Goal: Task Accomplishment & Management: Use online tool/utility

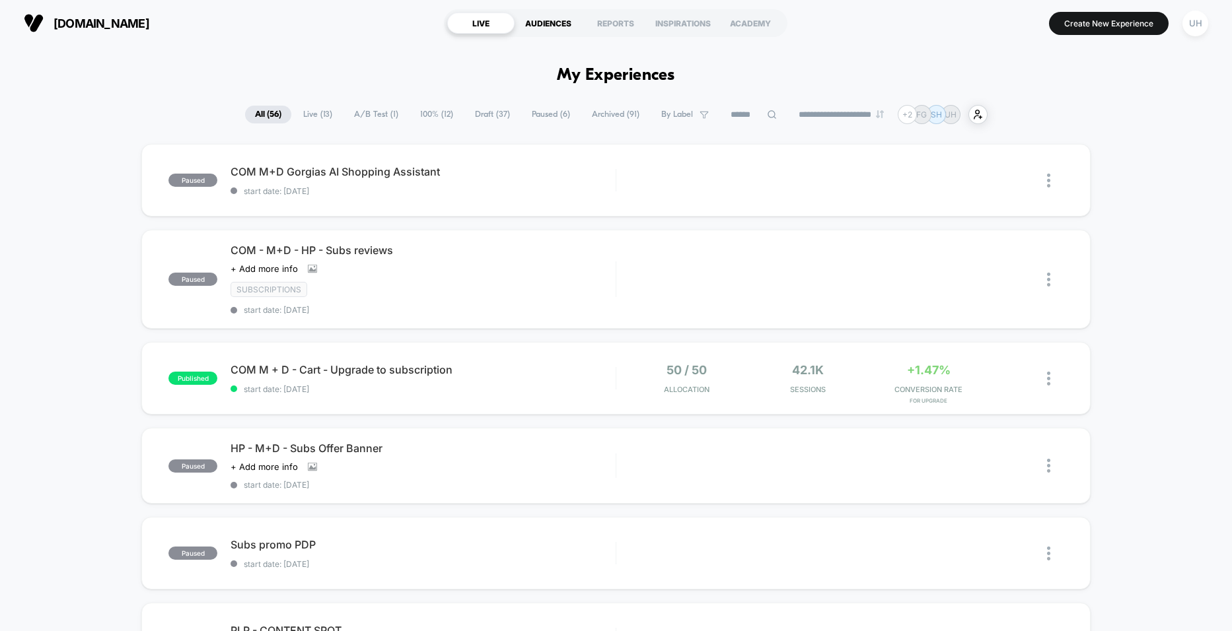
click at [560, 24] on div "AUDIENCES" at bounding box center [547, 23] width 67 height 21
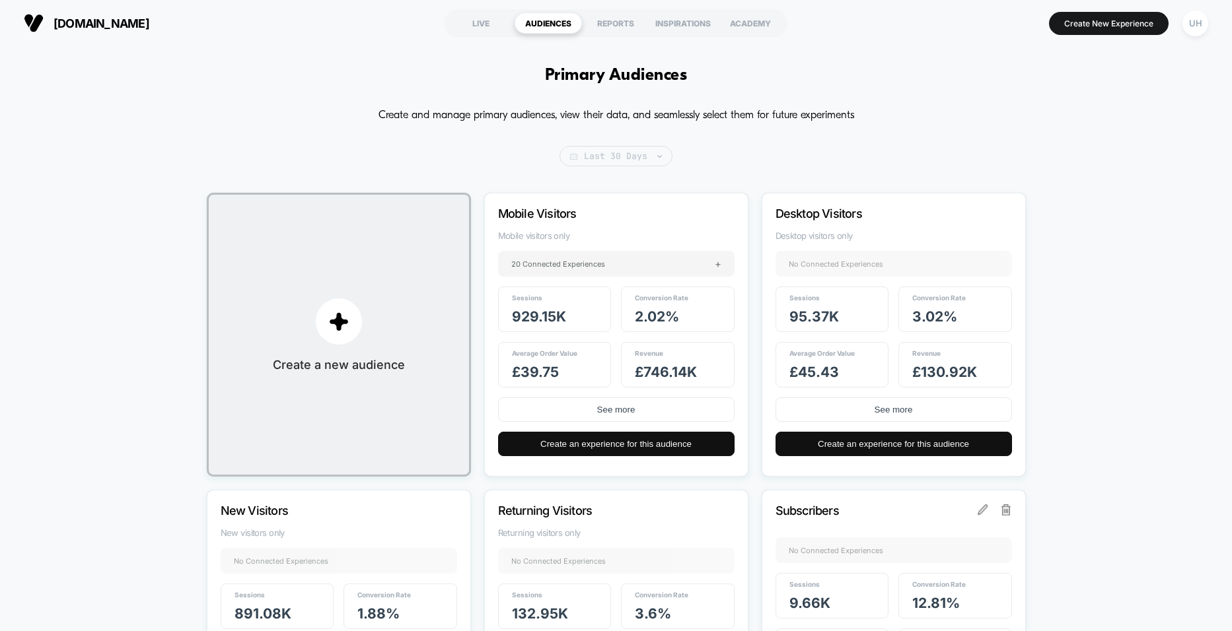
click at [618, 158] on span "Last 30 Days" at bounding box center [615, 156] width 113 height 20
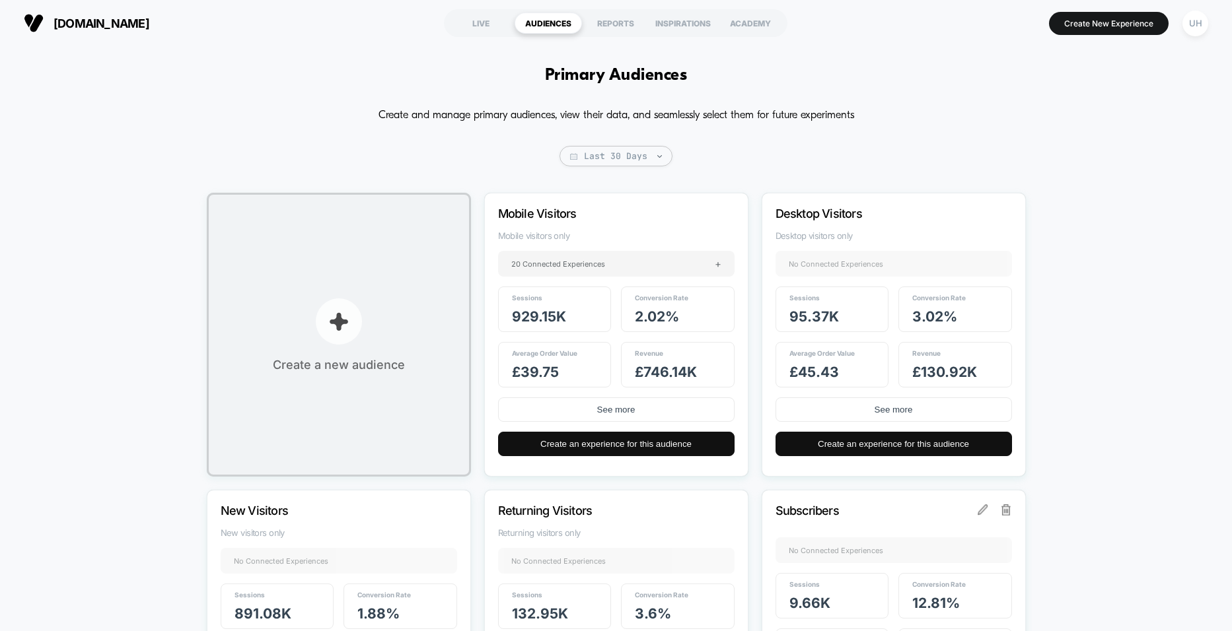
click at [322, 312] on p "button" at bounding box center [339, 321] width 46 height 46
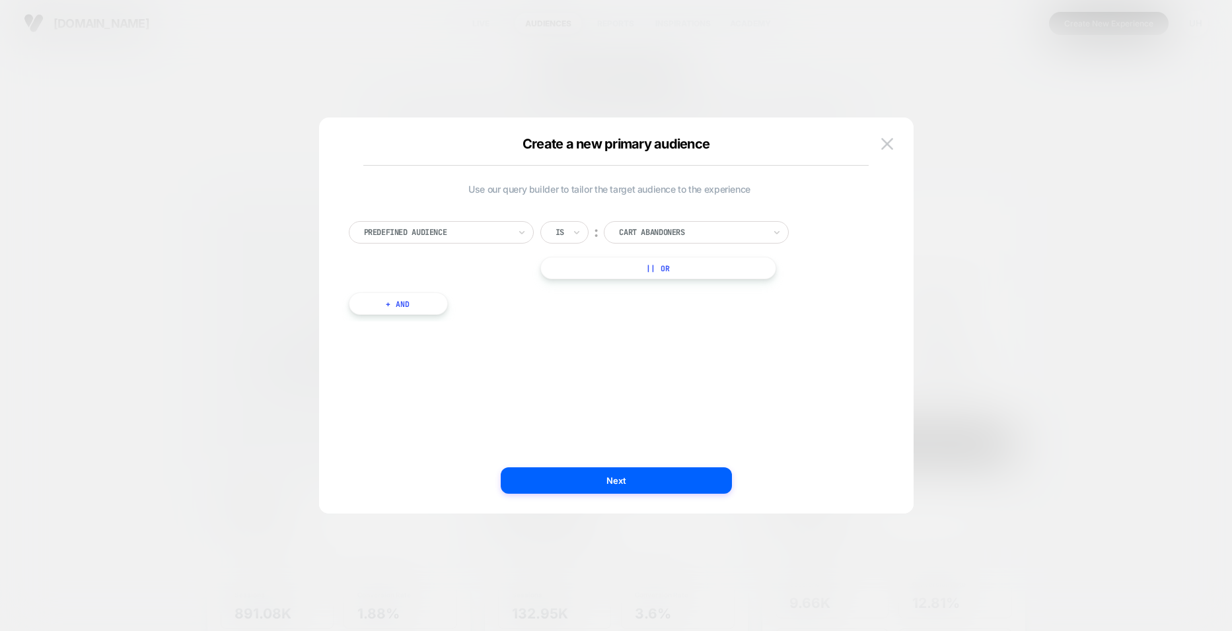
click at [480, 230] on div at bounding box center [436, 233] width 145 height 12
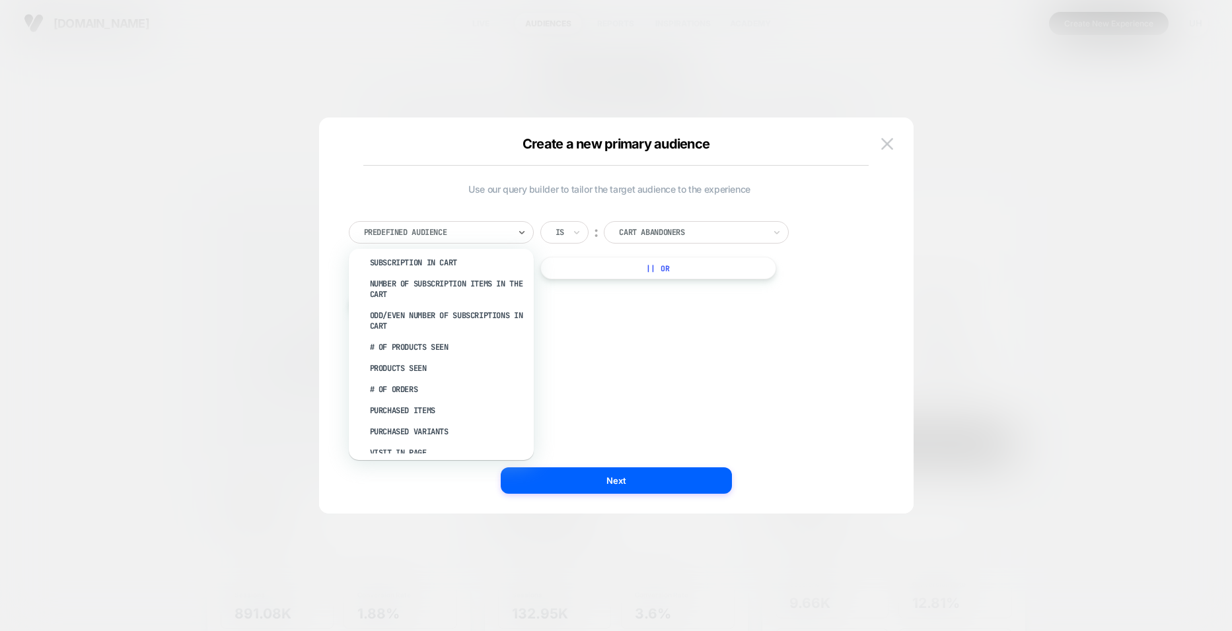
scroll to position [624, 0]
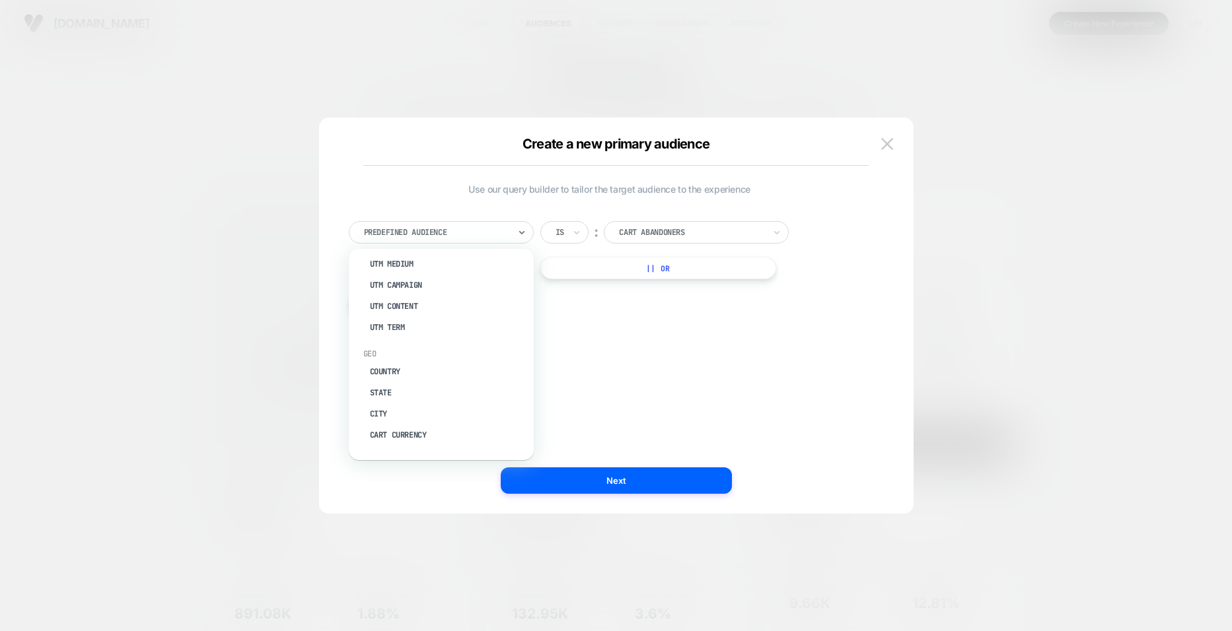
click at [671, 228] on div at bounding box center [691, 233] width 145 height 12
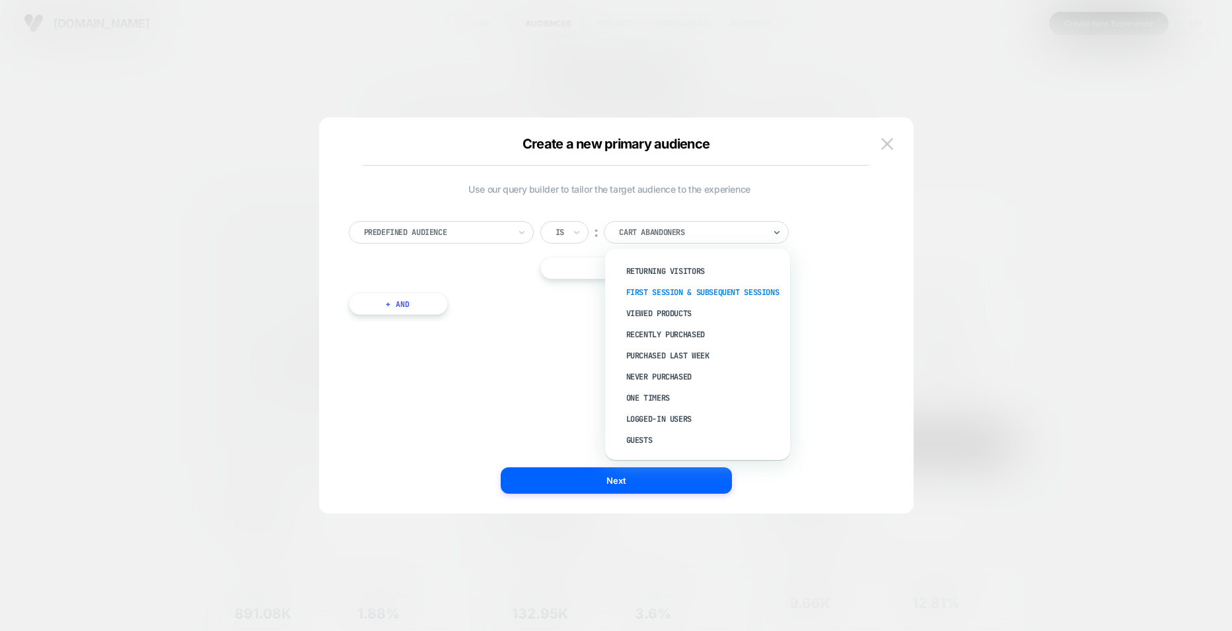
scroll to position [0, 0]
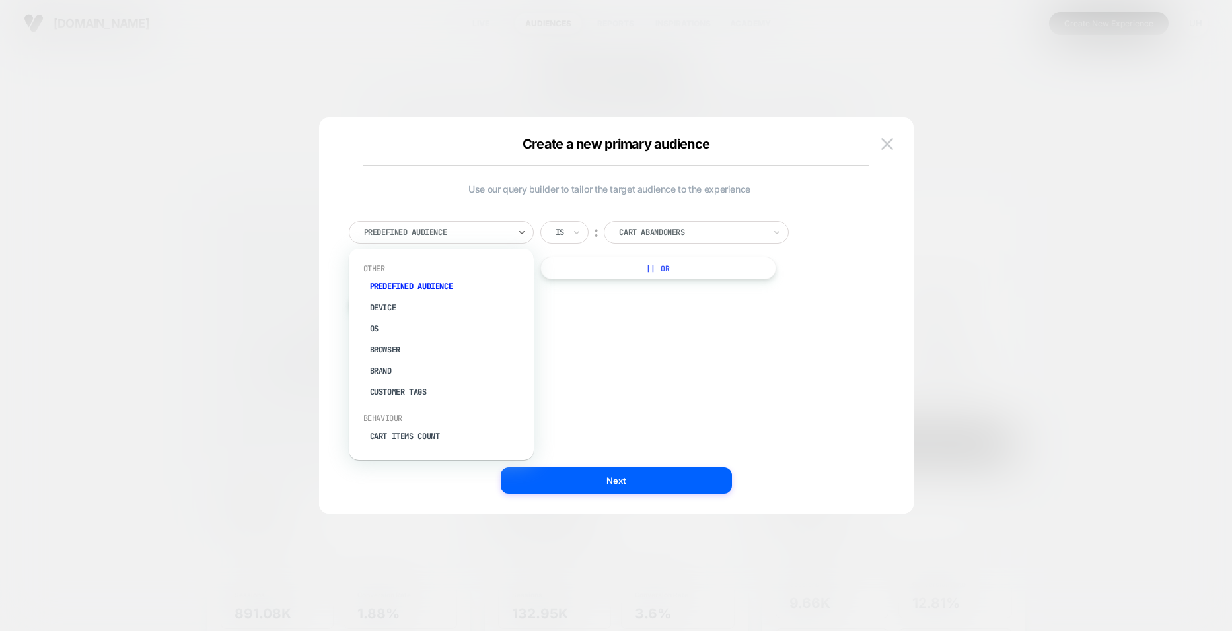
click at [474, 230] on div at bounding box center [436, 233] width 145 height 12
click at [657, 237] on div at bounding box center [691, 233] width 145 height 12
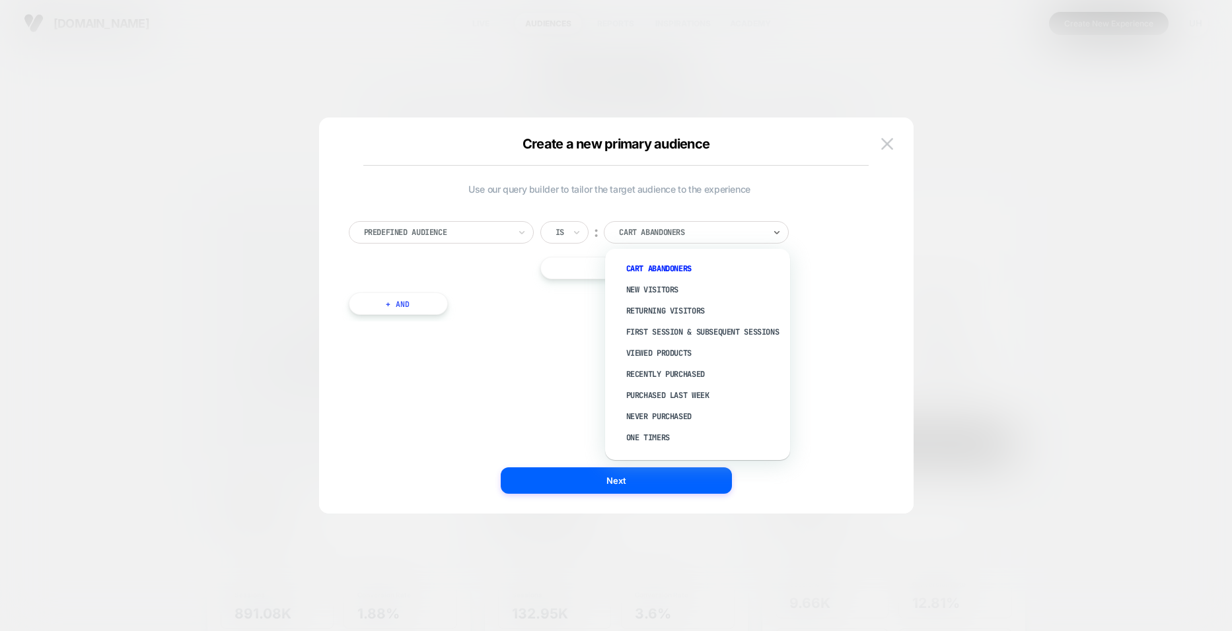
click at [499, 368] on div "Use our query builder to tailor the target audience to the experience Predefine…" at bounding box center [609, 315] width 555 height 343
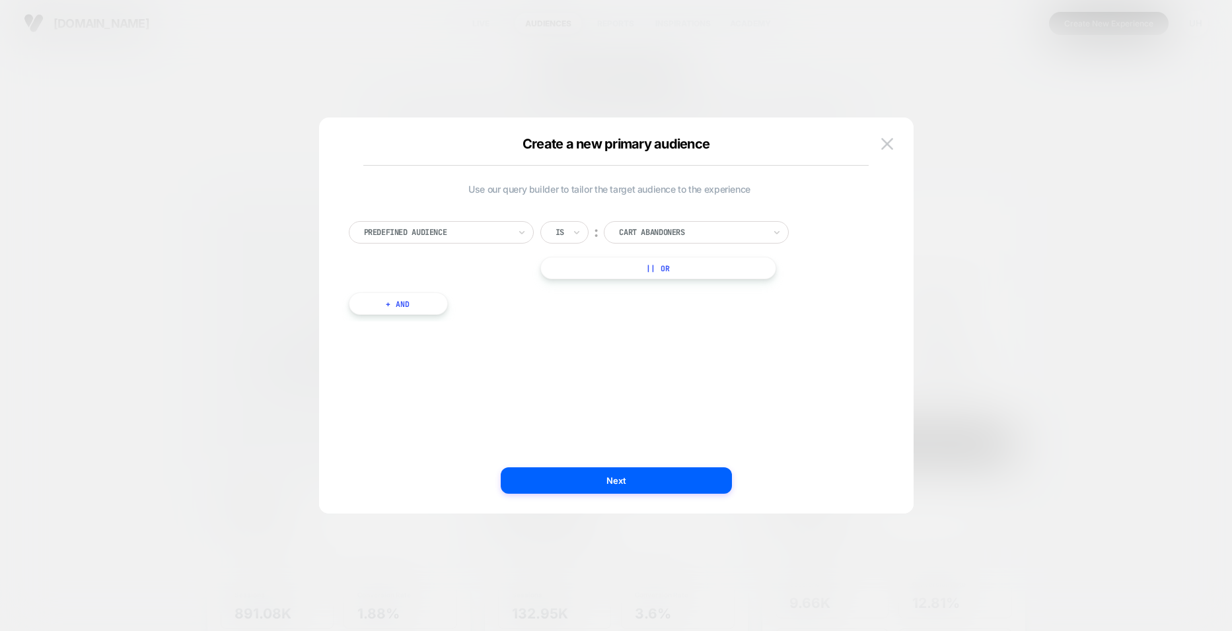
click at [422, 304] on button "+ And" at bounding box center [398, 304] width 99 height 22
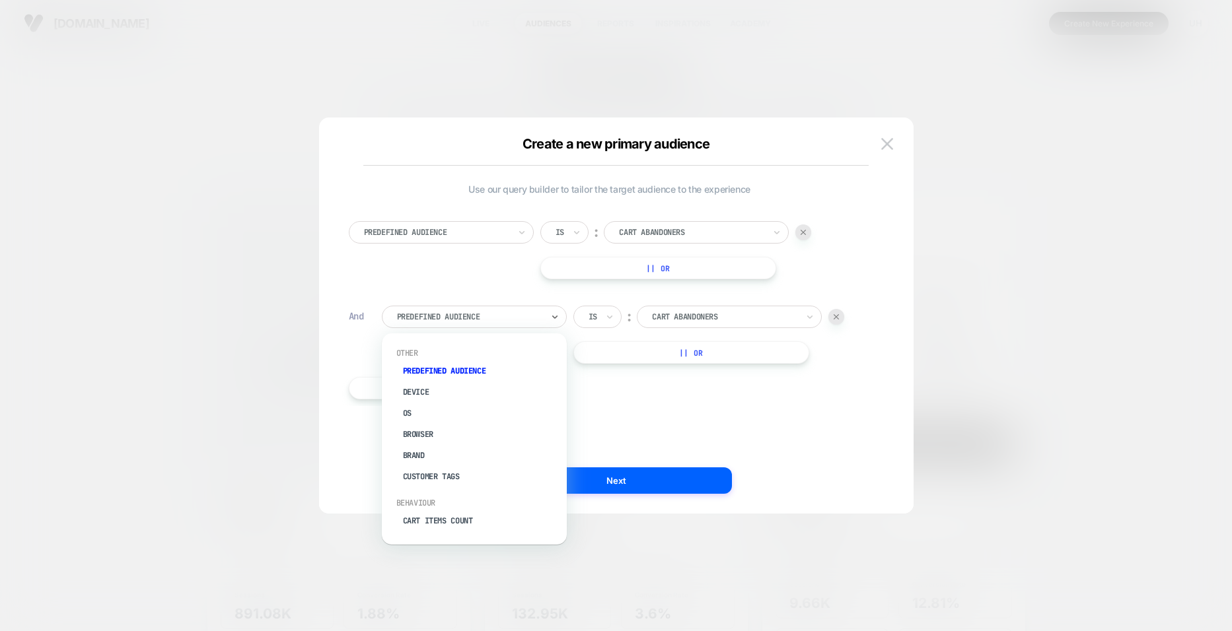
click at [433, 311] on div at bounding box center [469, 317] width 145 height 12
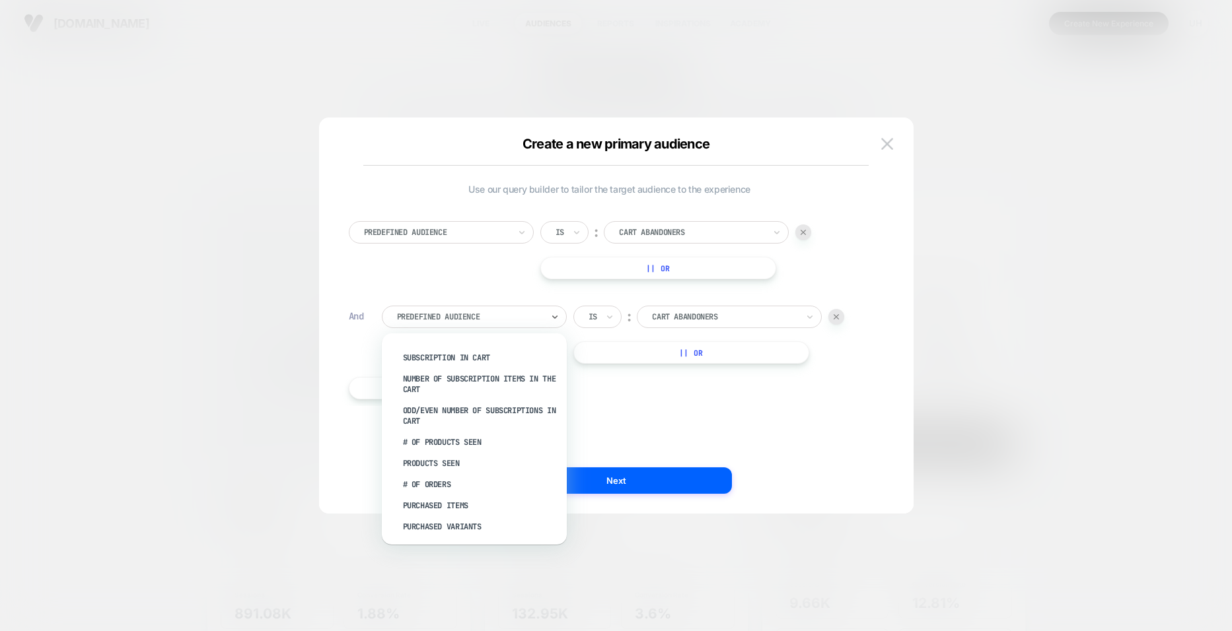
scroll to position [624, 0]
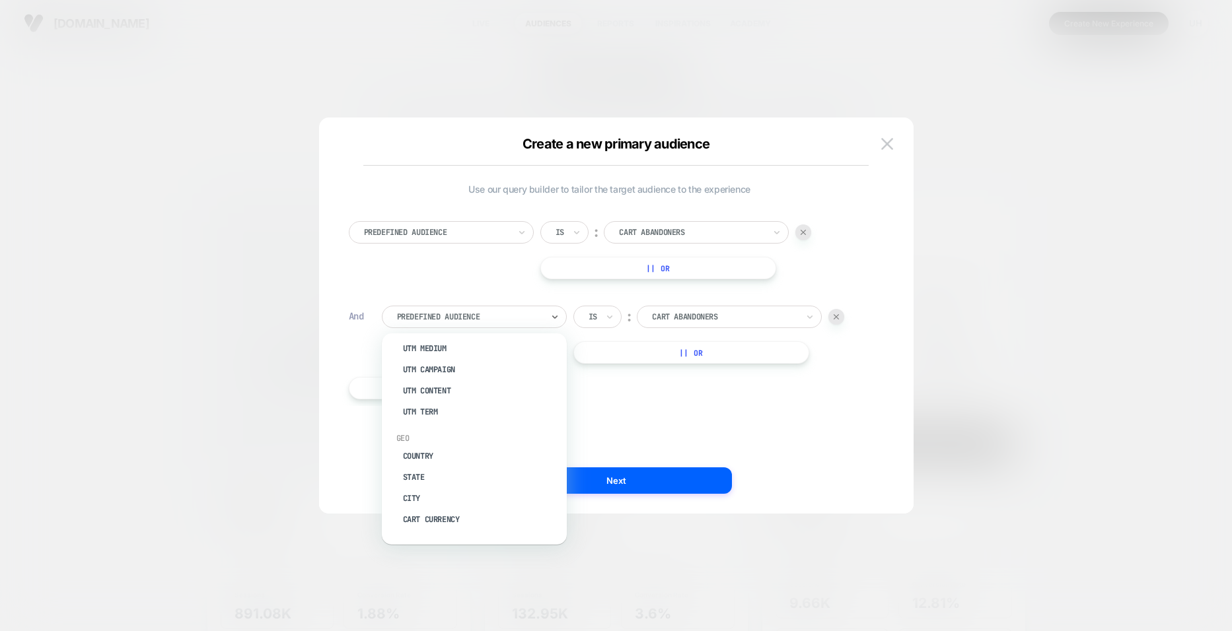
click at [631, 395] on div "Predefined Audience Is ︰ Cart Abandoners || Or And option UTM Content focused, …" at bounding box center [609, 303] width 535 height 205
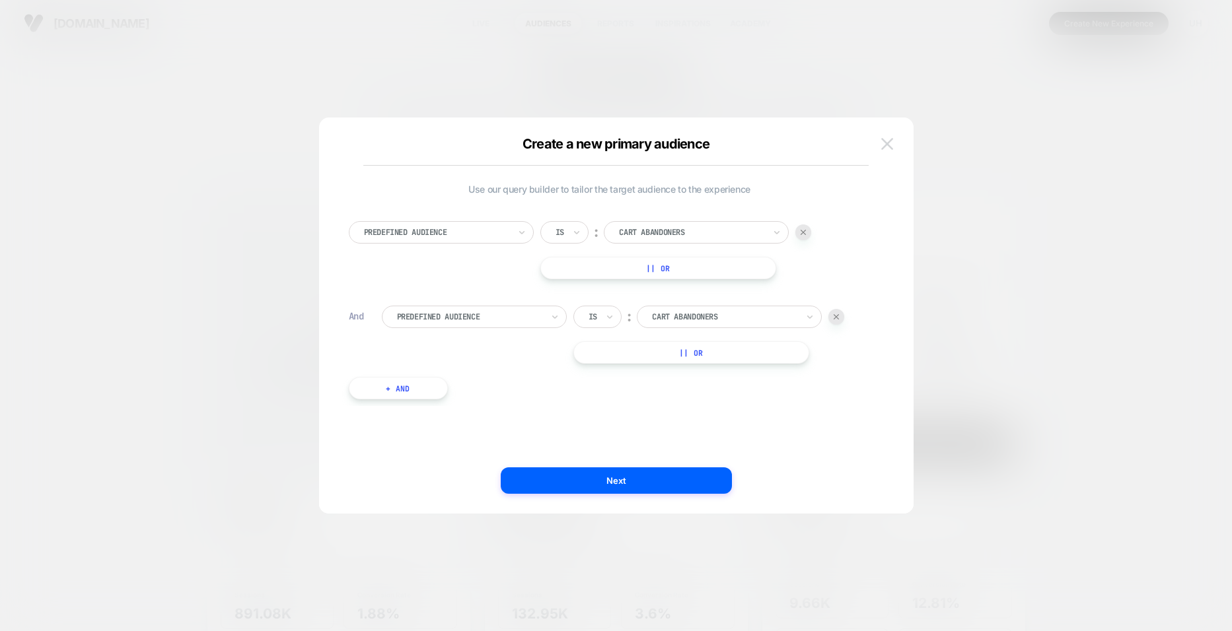
click at [886, 140] on img at bounding box center [887, 143] width 12 height 11
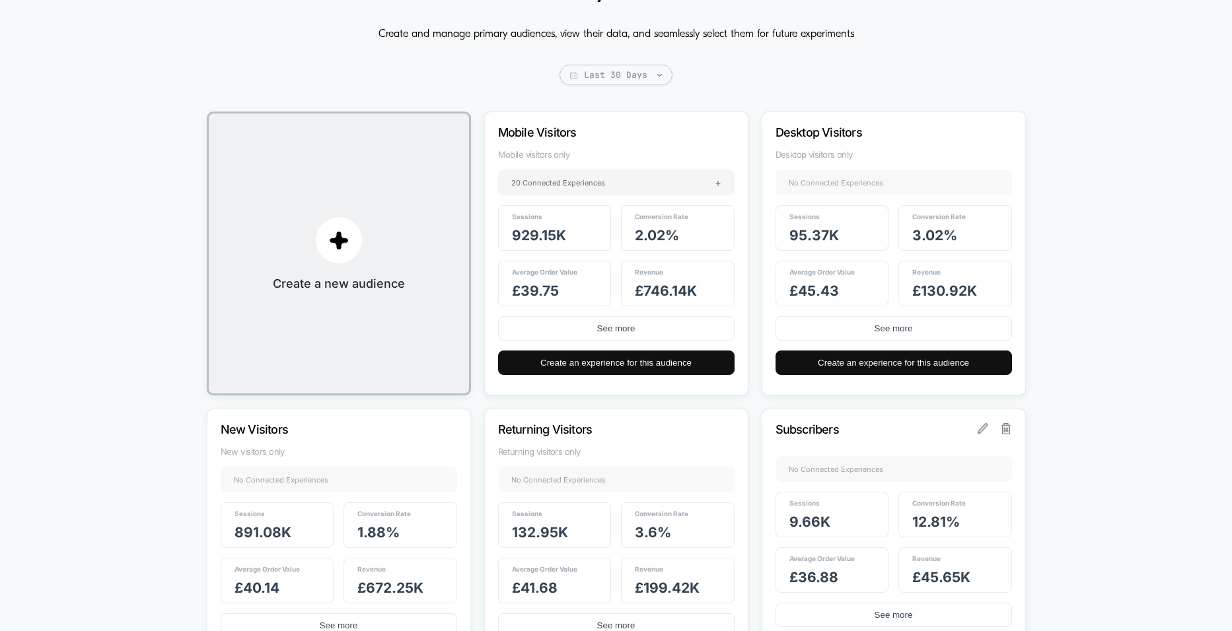
scroll to position [0, 0]
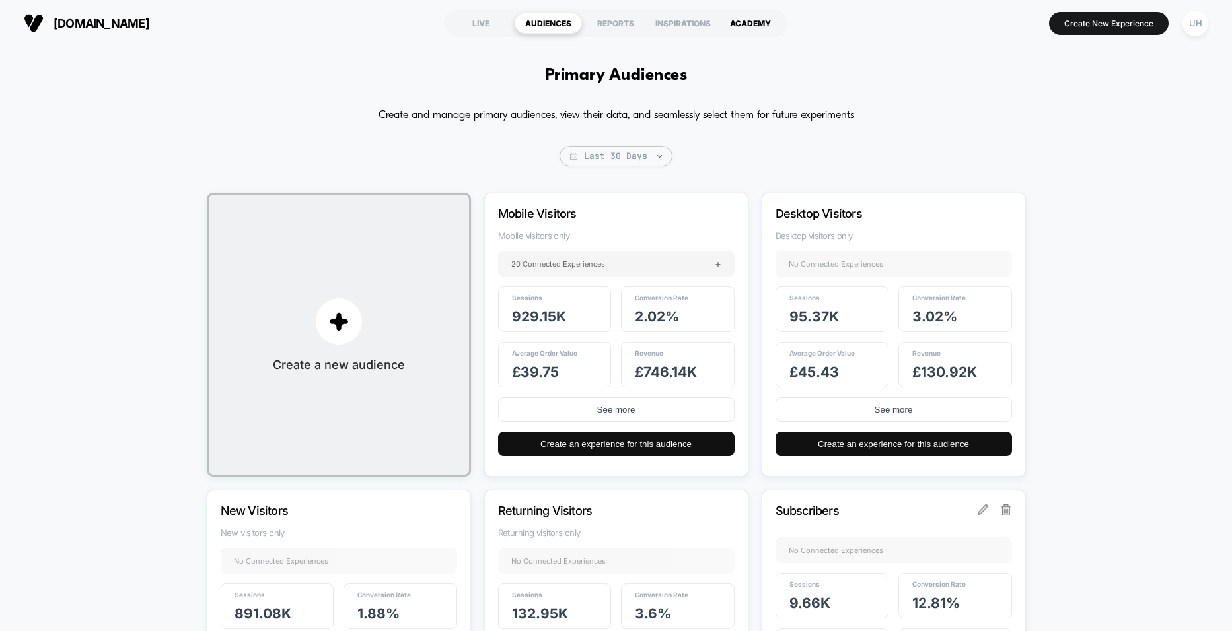
click at [747, 20] on div "ACADEMY" at bounding box center [750, 23] width 67 height 21
click at [1193, 24] on div "UH" at bounding box center [1195, 24] width 26 height 26
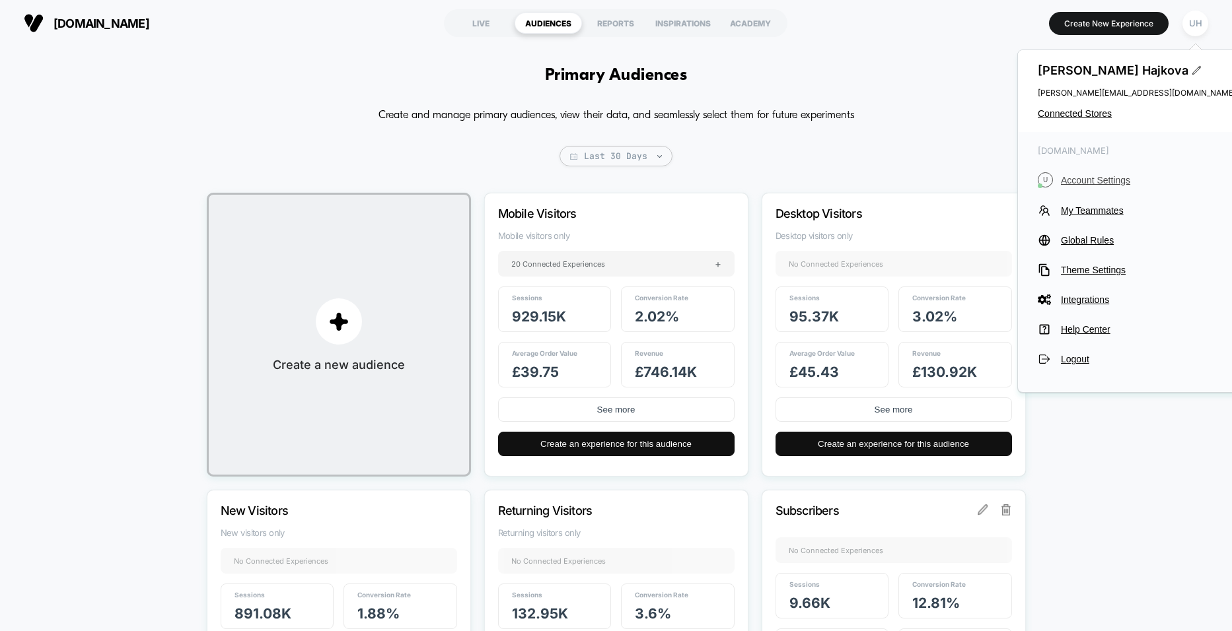
click at [1109, 182] on span "Account Settings" at bounding box center [1148, 180] width 175 height 11
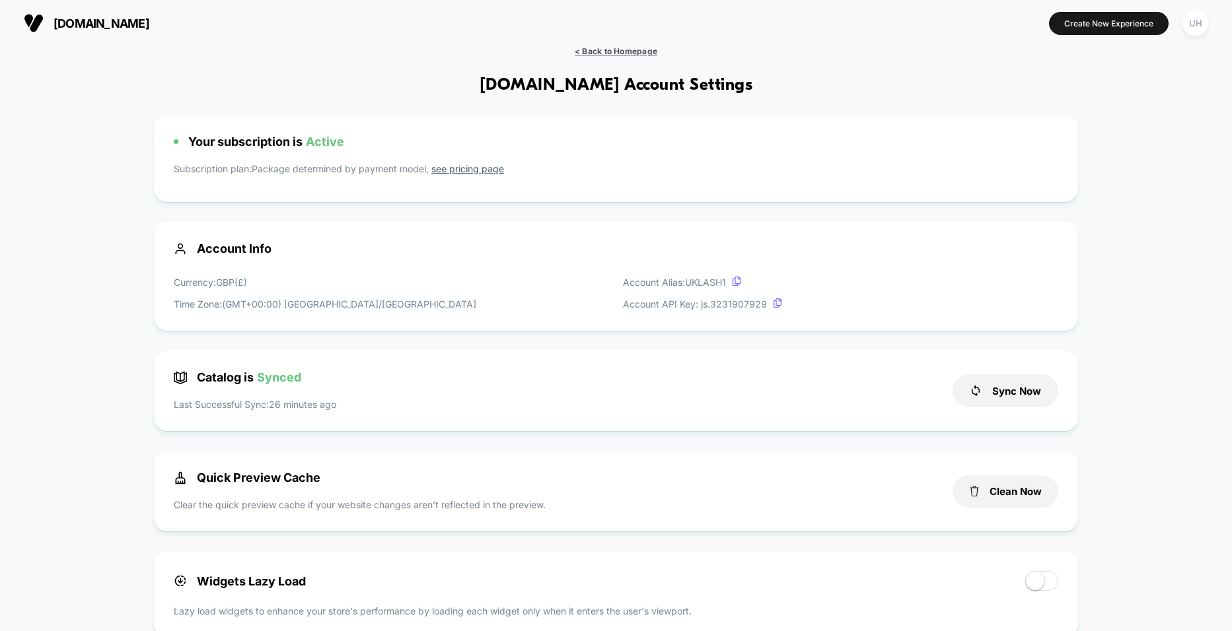
click at [604, 49] on span "< Back to Homepage" at bounding box center [616, 51] width 83 height 10
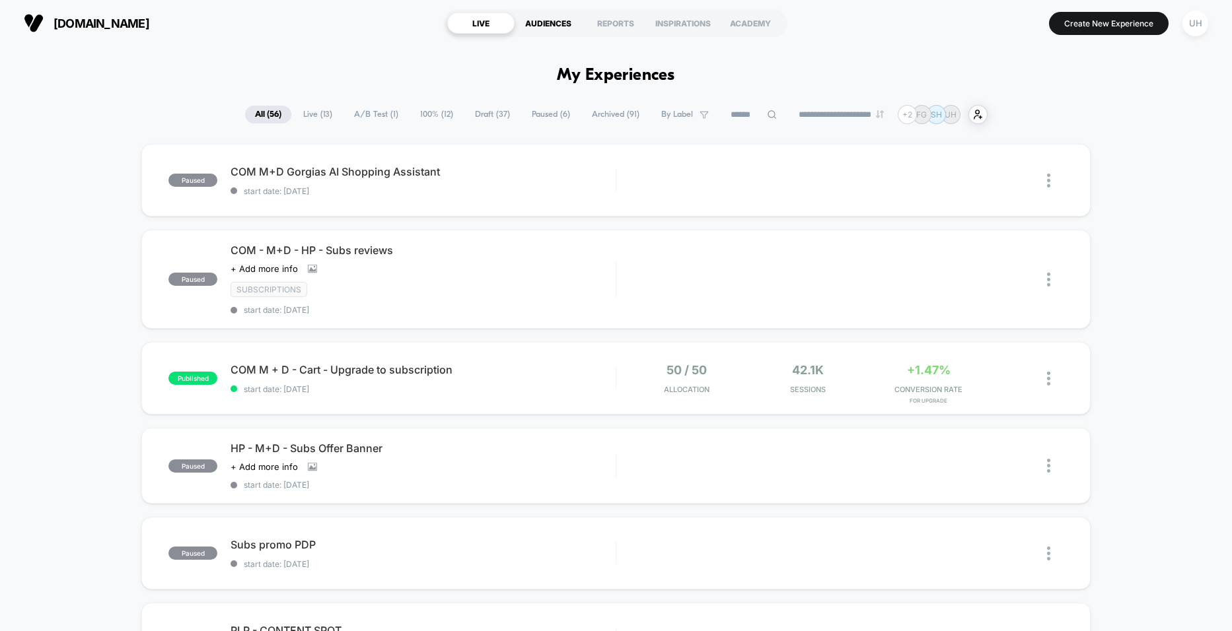
click at [569, 30] on div "AUDIENCES" at bounding box center [547, 23] width 67 height 21
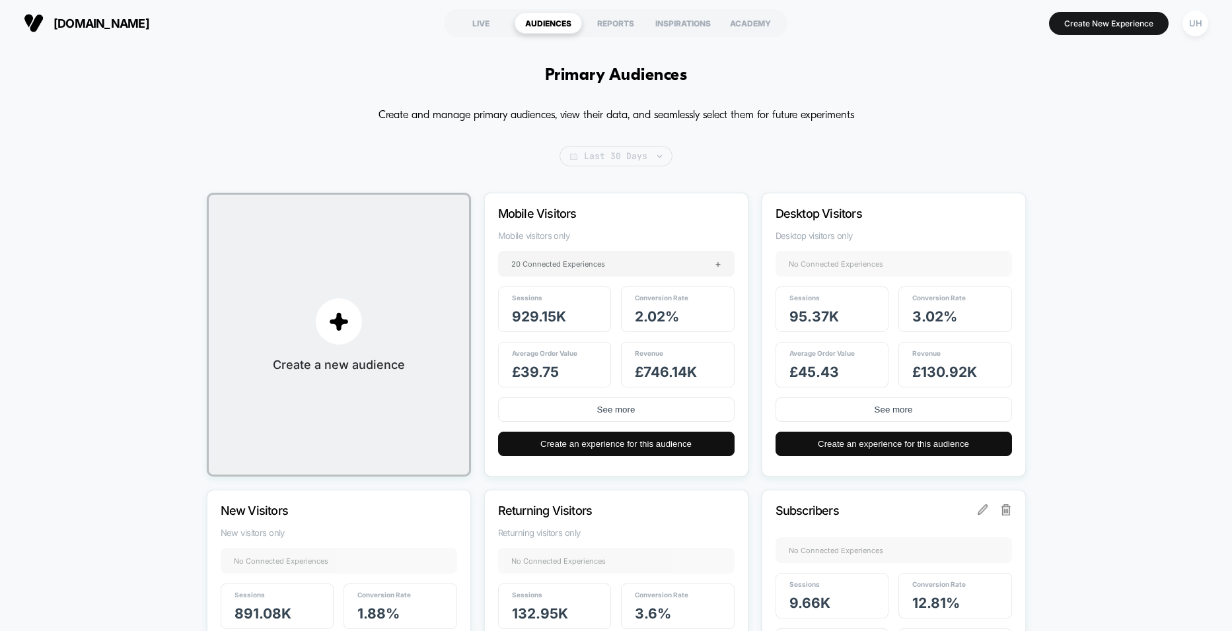
click at [597, 157] on span "Last 30 Days" at bounding box center [615, 156] width 113 height 20
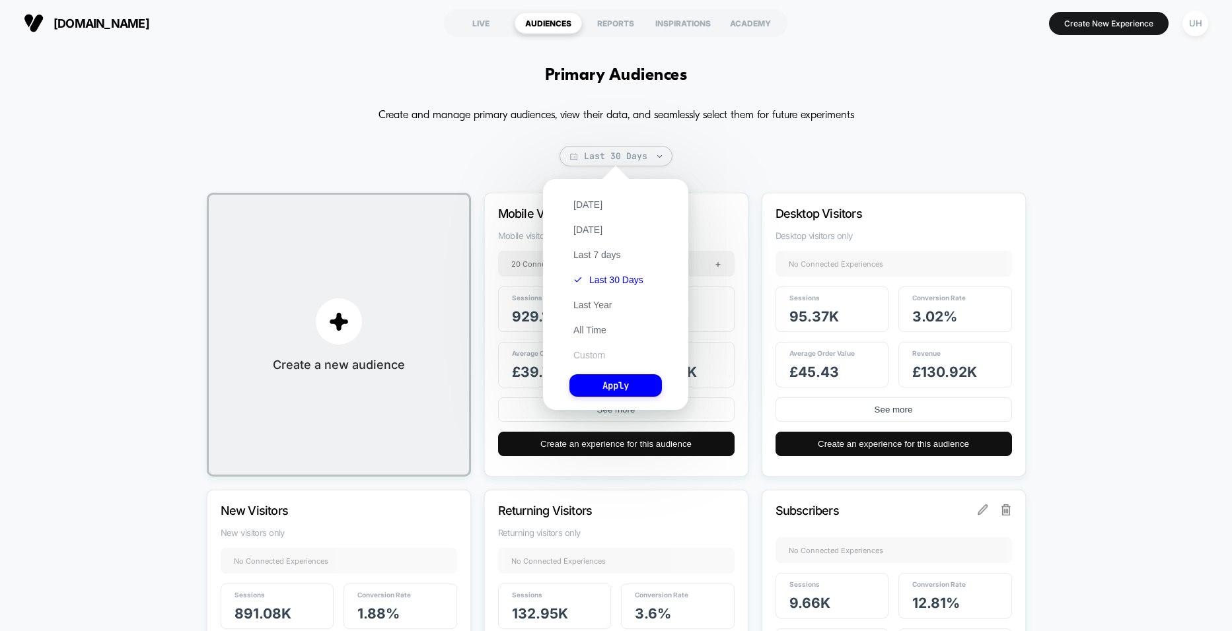
click at [590, 355] on button "Custom" at bounding box center [589, 355] width 40 height 12
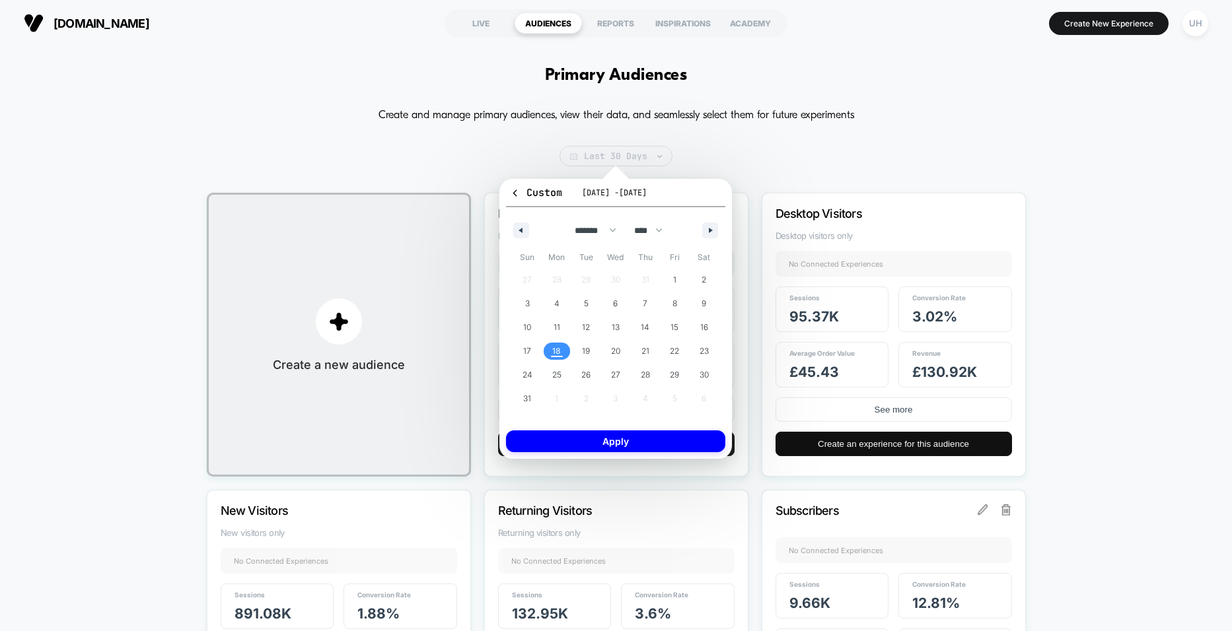
click at [621, 147] on span "Last 30 Days" at bounding box center [615, 156] width 113 height 20
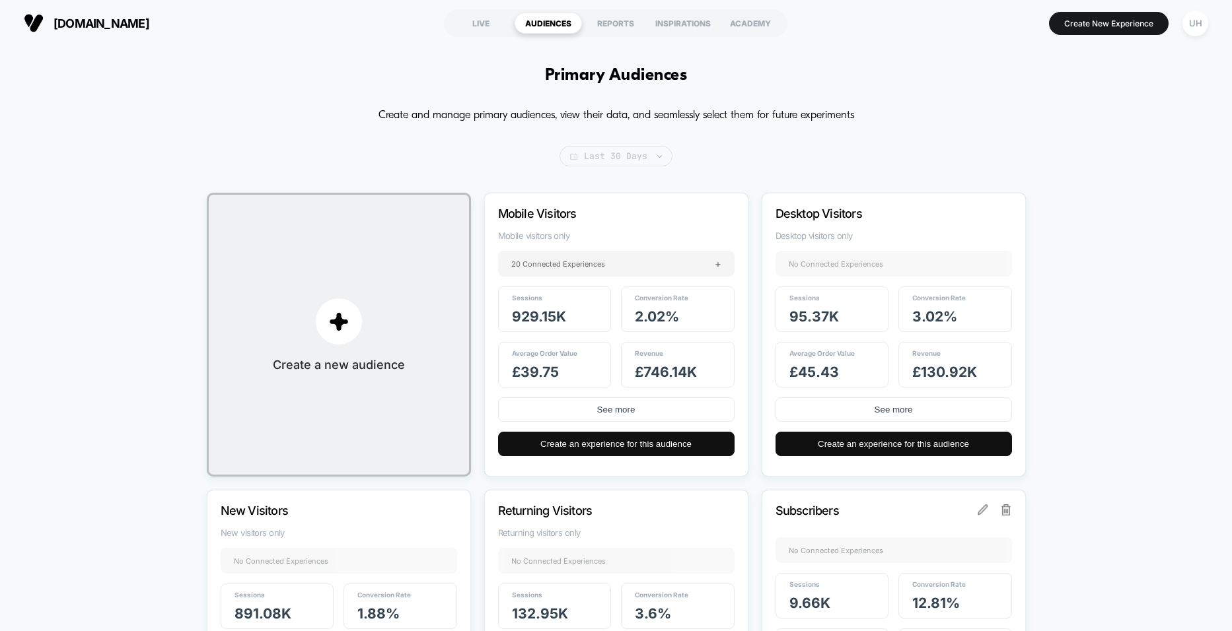
click at [611, 156] on span "Last 30 Days" at bounding box center [615, 156] width 113 height 20
select select "*"
select select "****"
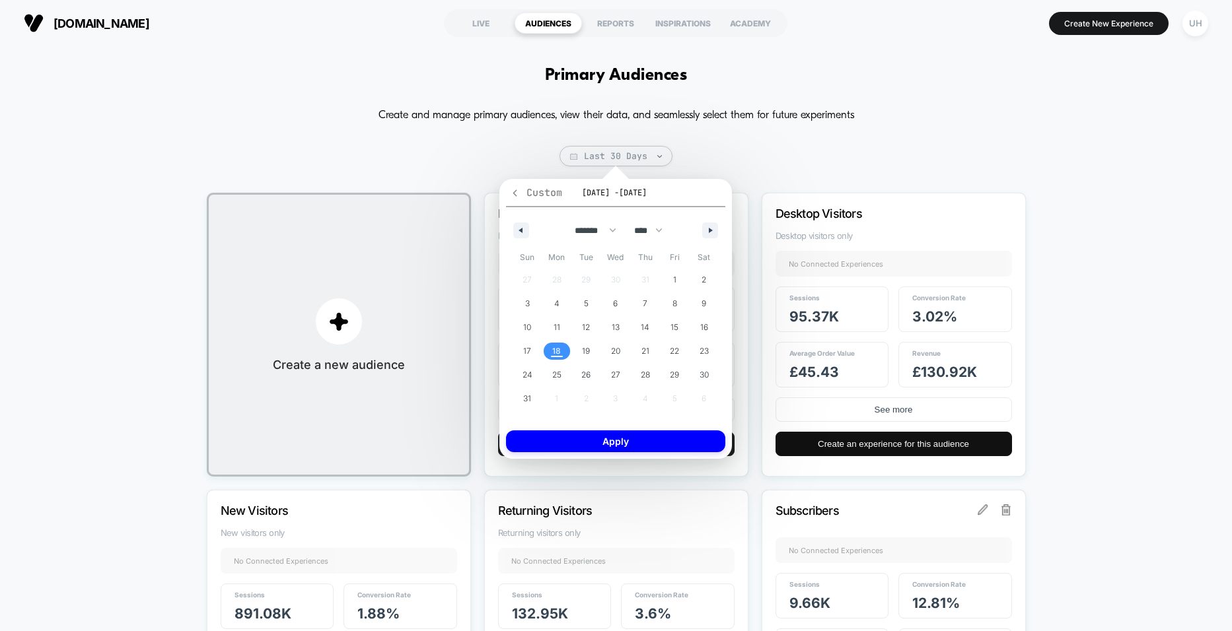
click at [524, 199] on button "Custom [DATE] - [DATE]" at bounding box center [615, 197] width 219 height 22
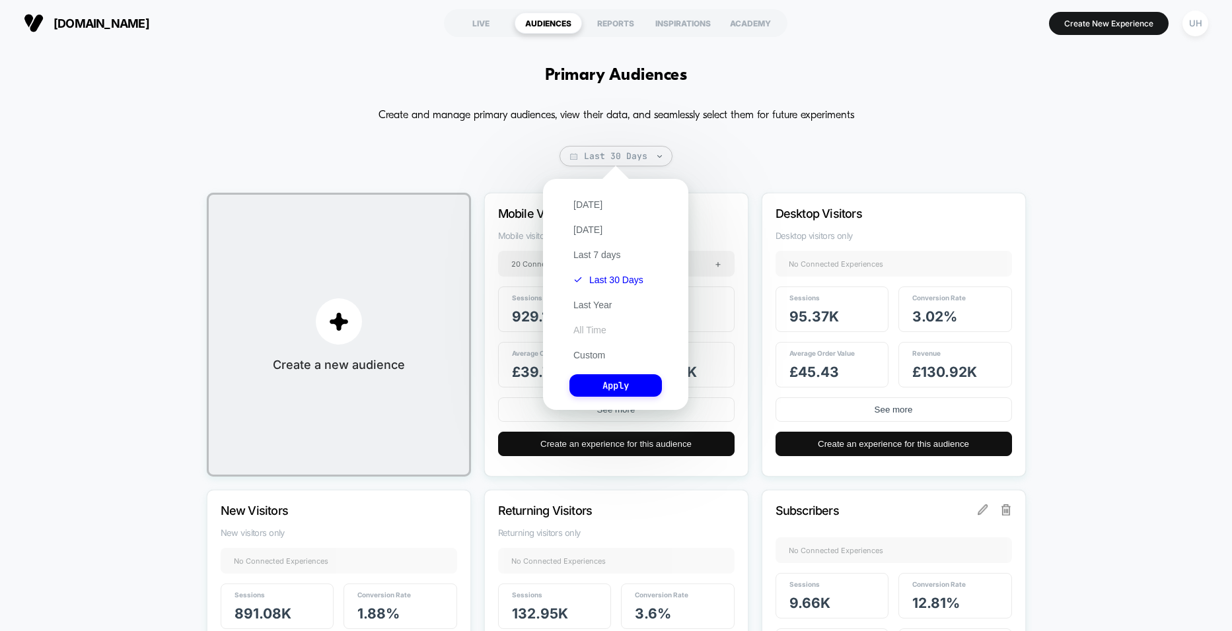
click at [589, 333] on button "All Time" at bounding box center [589, 330] width 41 height 12
click at [599, 385] on button "Apply" at bounding box center [615, 385] width 92 height 22
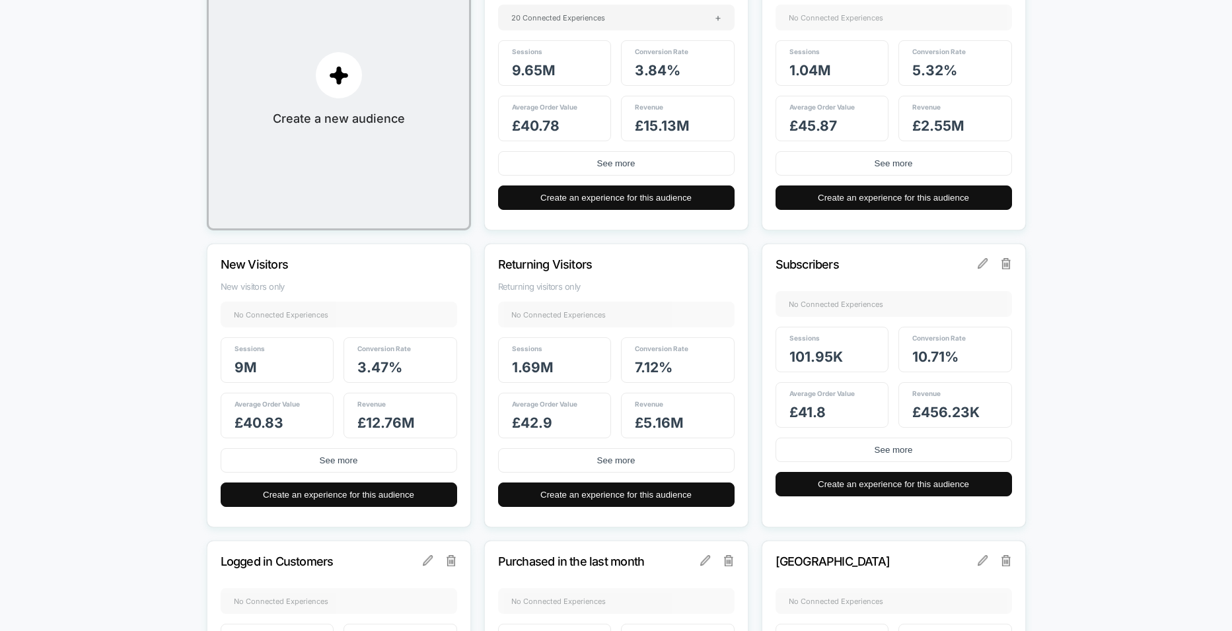
scroll to position [361, 0]
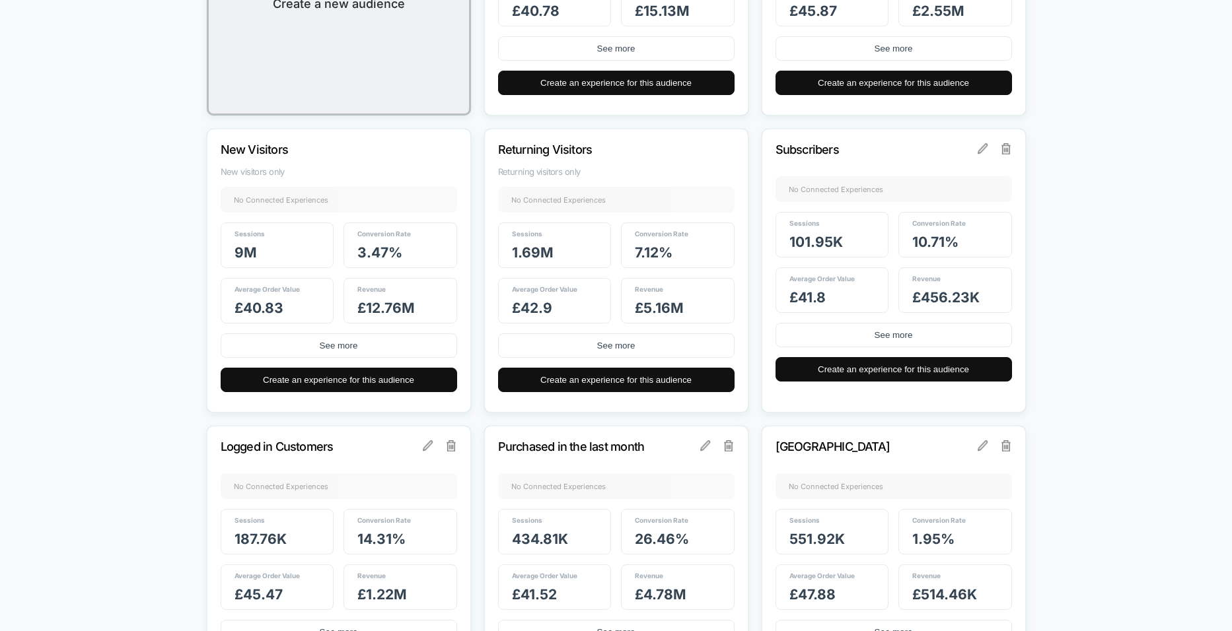
click at [804, 148] on p "Subscribers" at bounding box center [875, 150] width 201 height 14
click at [932, 166] on div "Subscribers No Connected Experiences + Sessions 101.95k Conversion Rate 10.71 %…" at bounding box center [893, 271] width 264 height 284
click at [978, 145] on img at bounding box center [982, 148] width 11 height 11
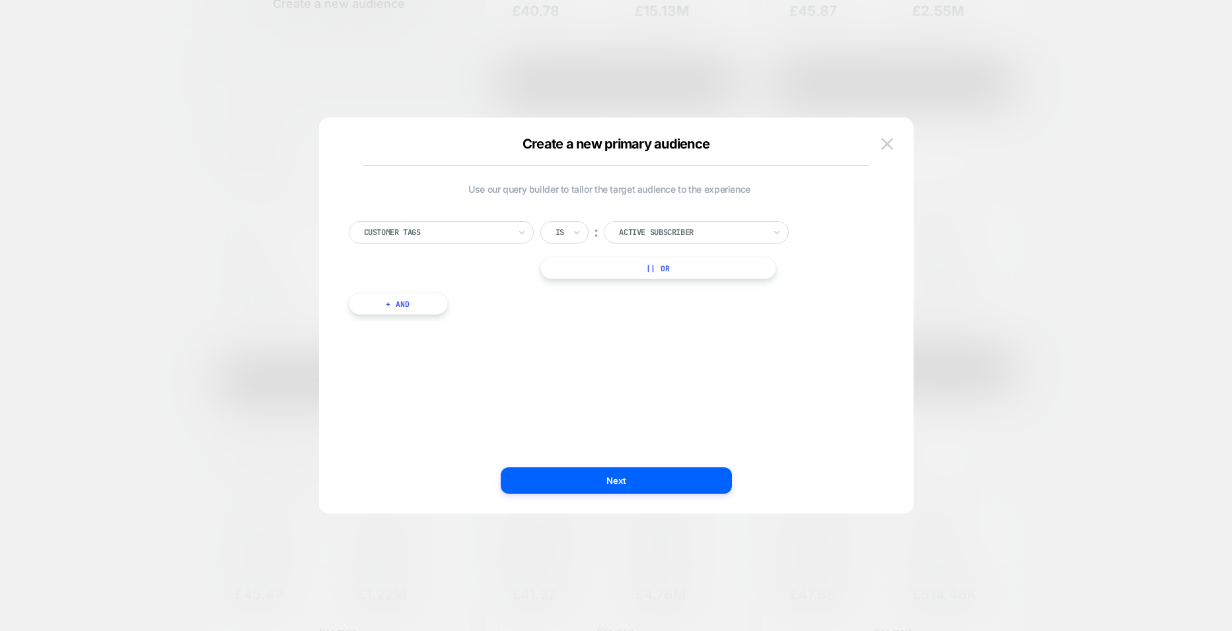
scroll to position [13, 0]
click at [493, 218] on div at bounding box center [436, 219] width 145 height 12
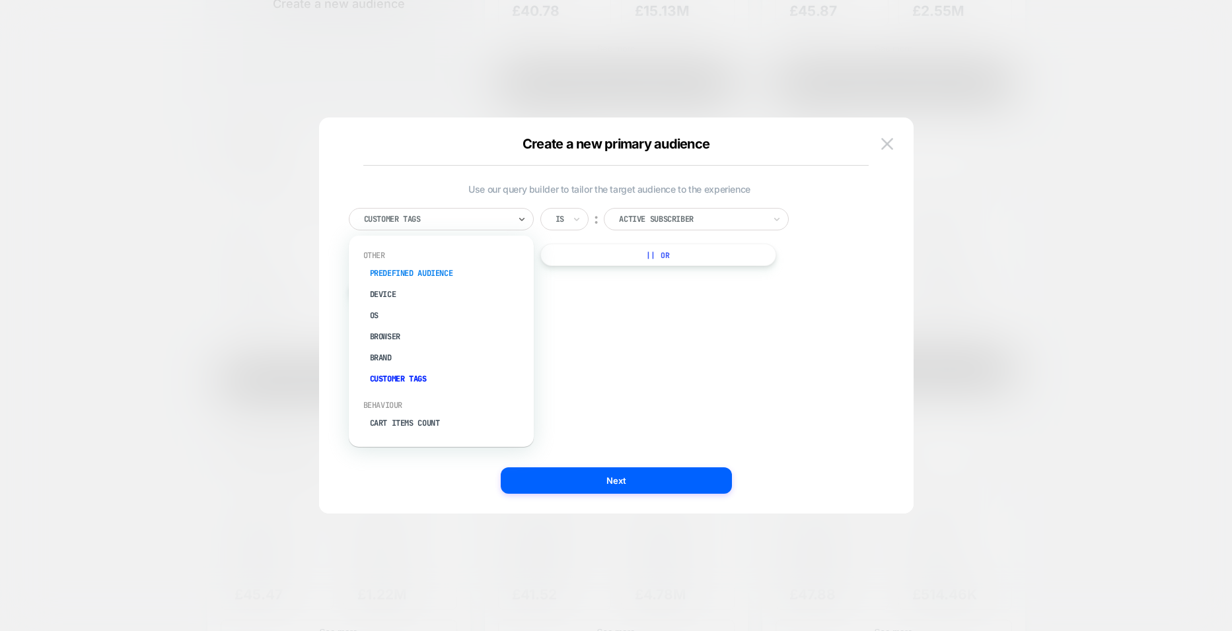
click at [439, 275] on div "Predefined Audience" at bounding box center [448, 273] width 172 height 21
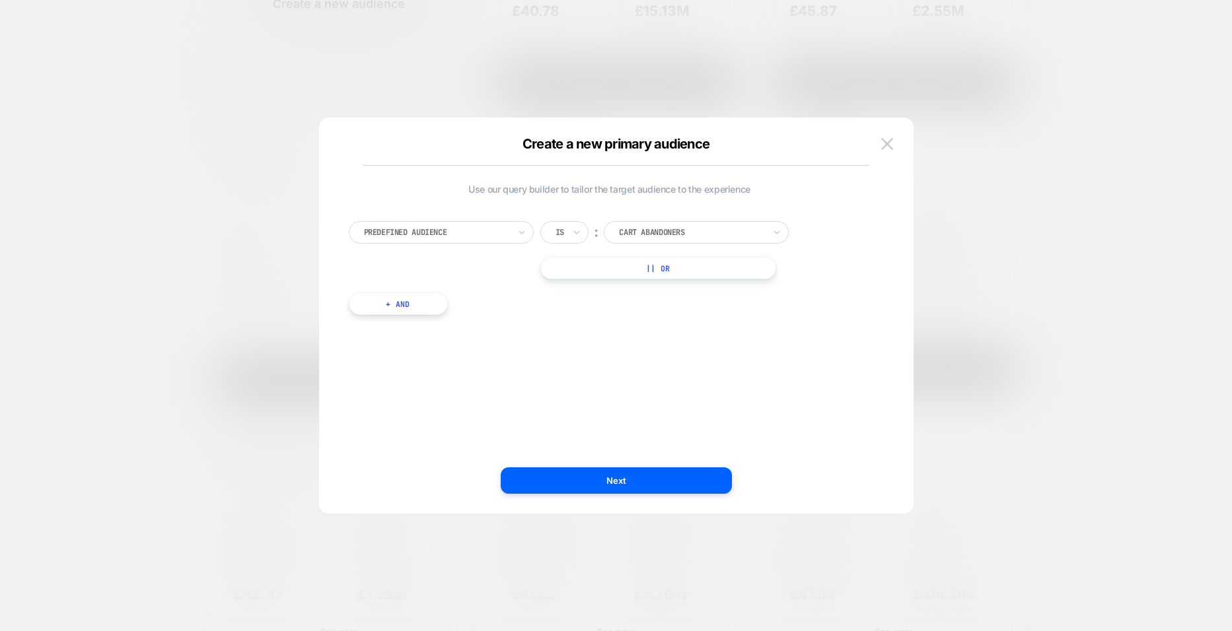
click at [693, 237] on div at bounding box center [691, 233] width 145 height 12
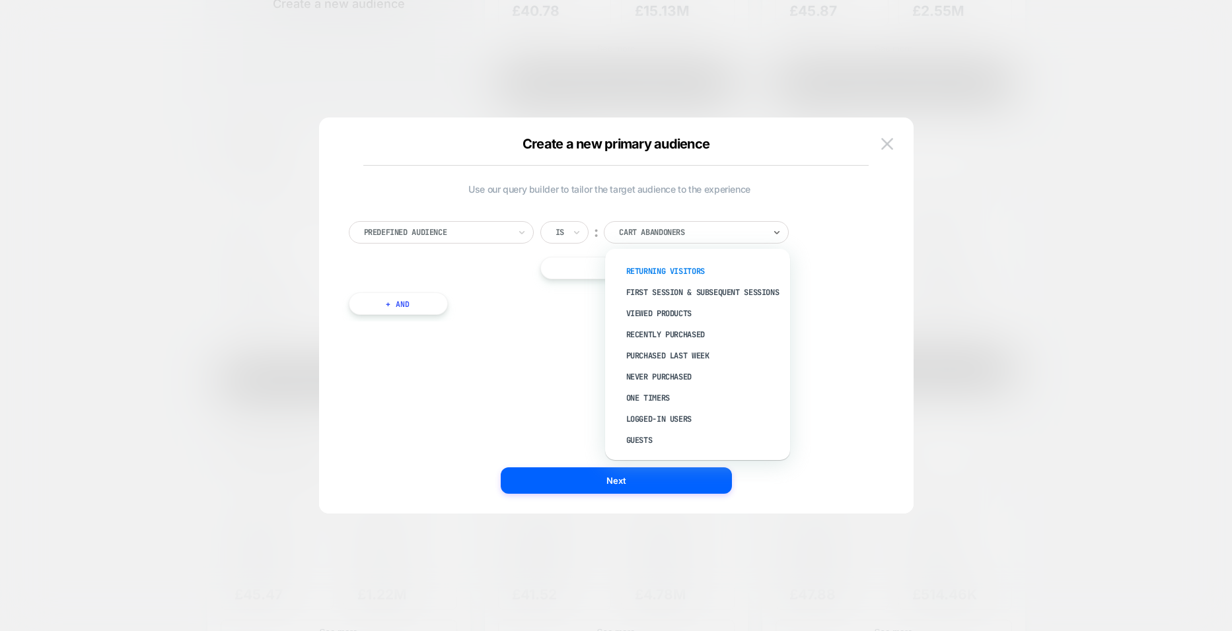
scroll to position [52, 0]
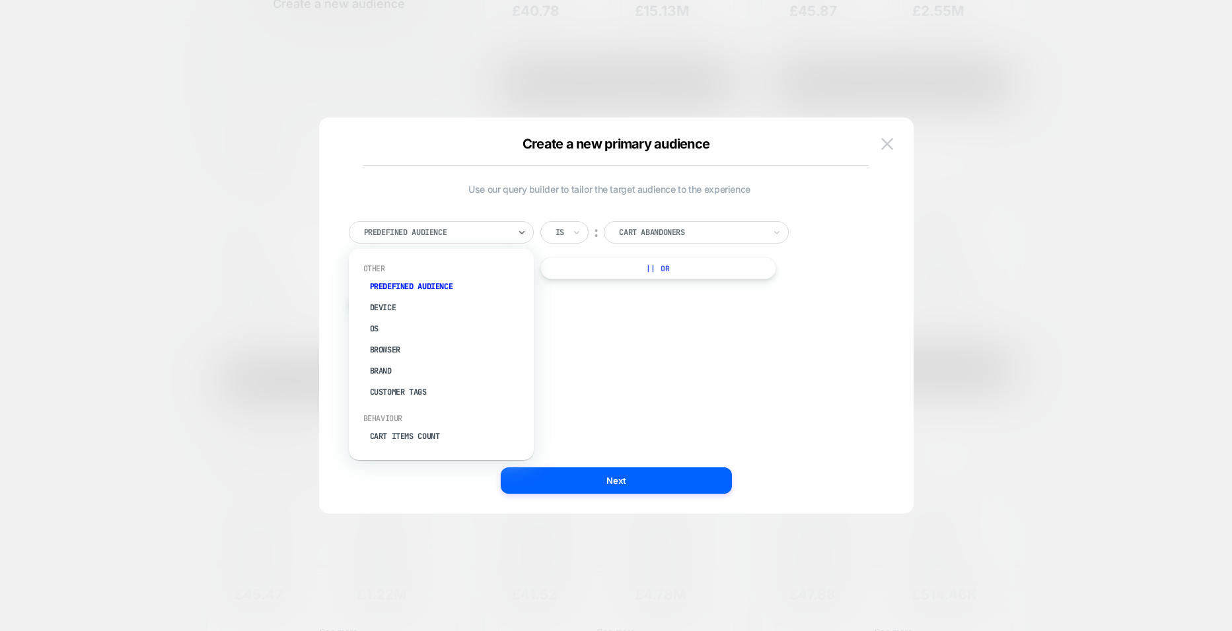
click at [445, 238] on div "Predefined Audience" at bounding box center [437, 232] width 148 height 15
click at [390, 390] on div "Customer Tags" at bounding box center [448, 392] width 172 height 21
click at [662, 234] on div at bounding box center [691, 233] width 145 height 12
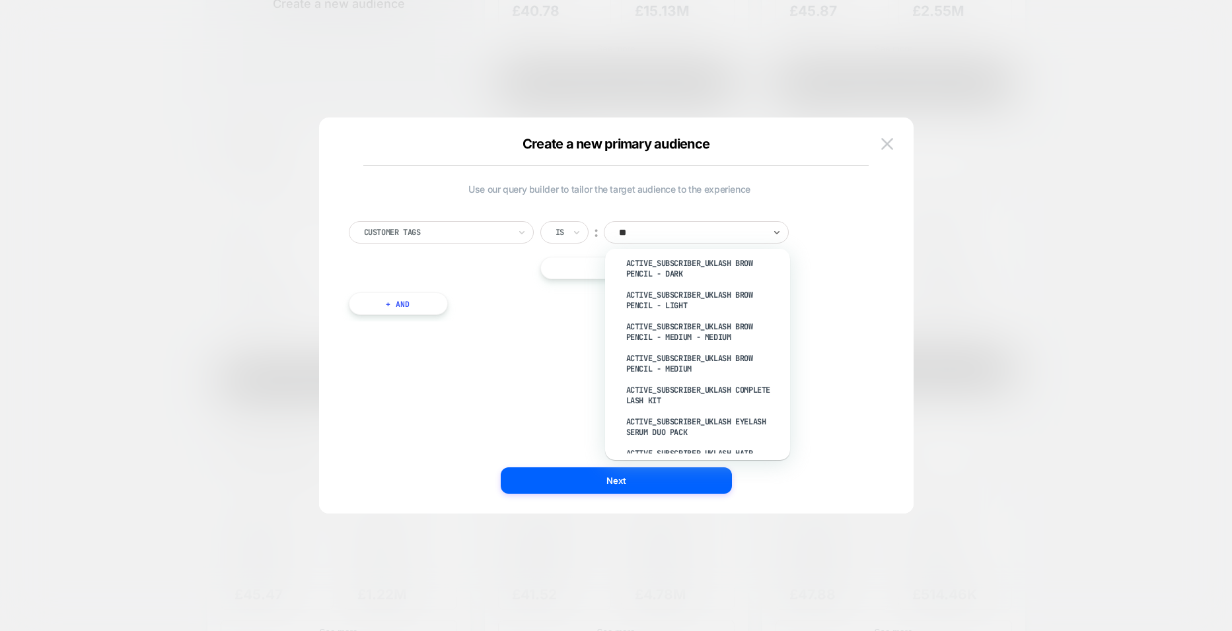
scroll to position [0, 0]
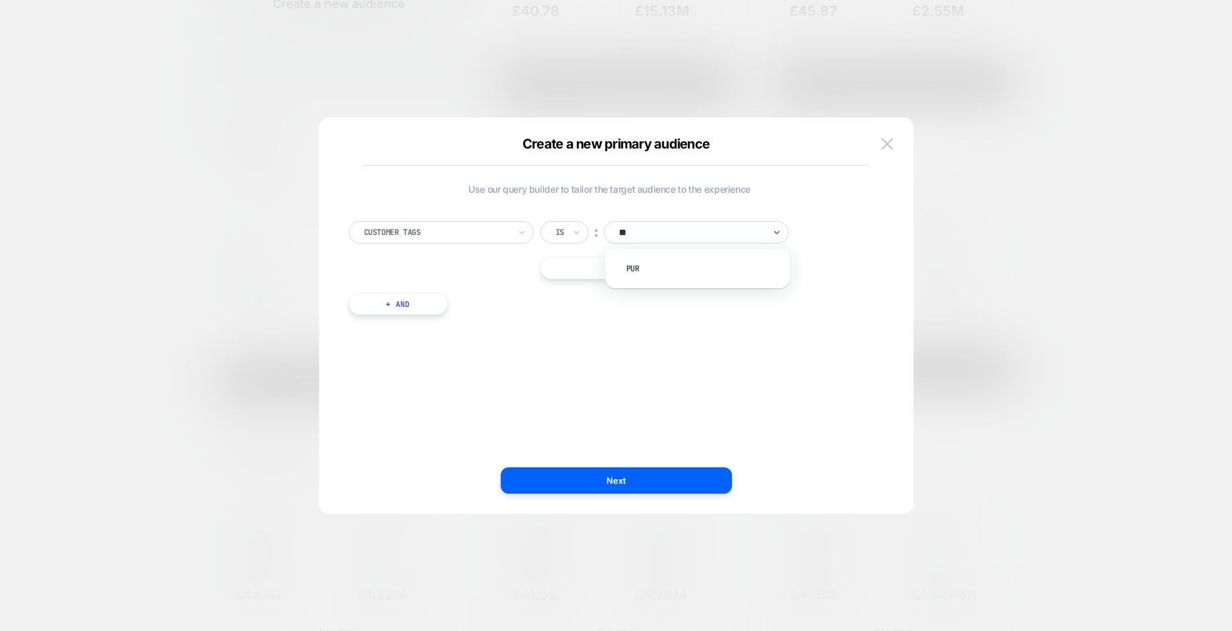
type input "*"
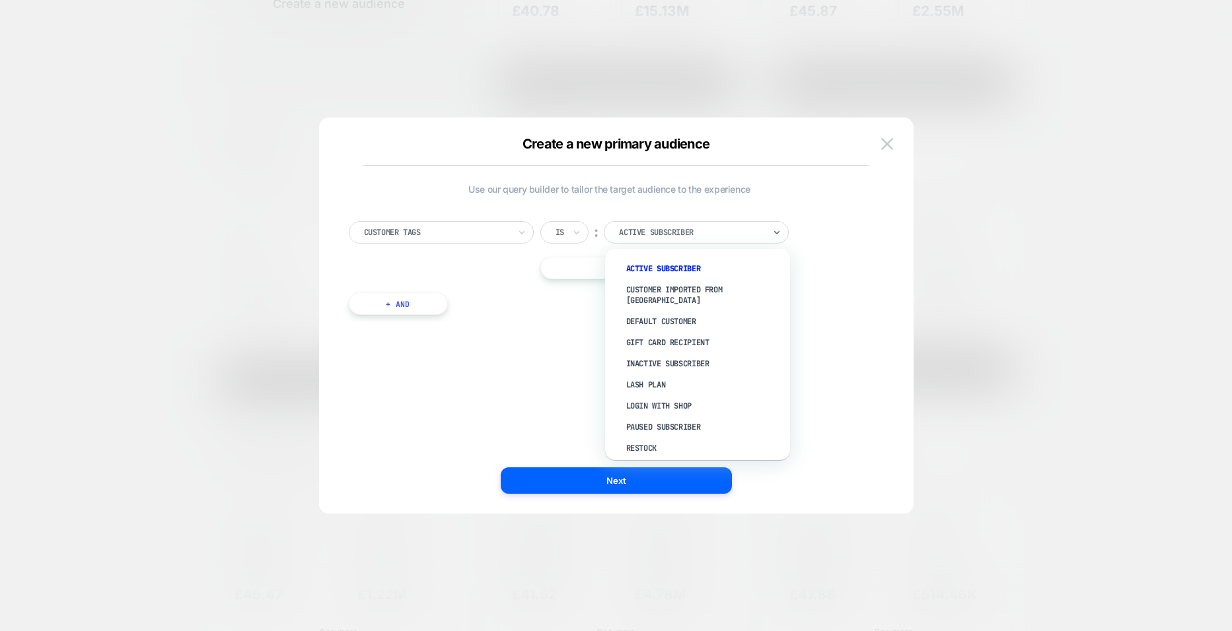
click at [569, 234] on div "Is" at bounding box center [564, 232] width 48 height 22
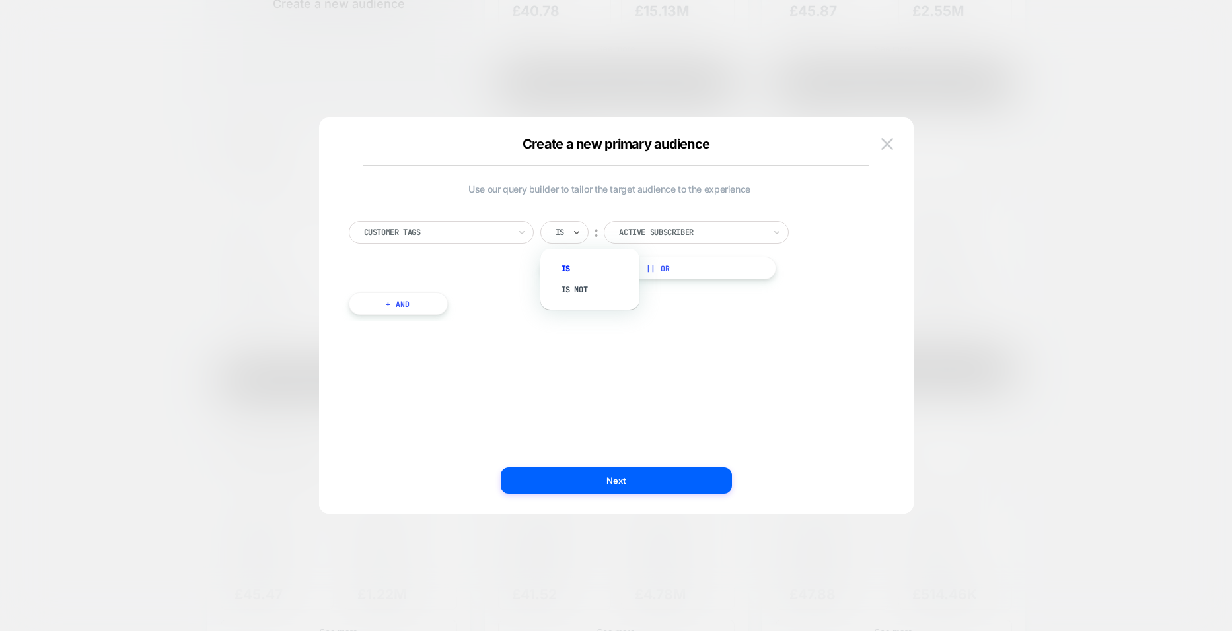
click at [717, 387] on div "Use our query builder to tailor the target audience to the experience Customer …" at bounding box center [609, 315] width 555 height 343
